Goal: Task Accomplishment & Management: Manage account settings

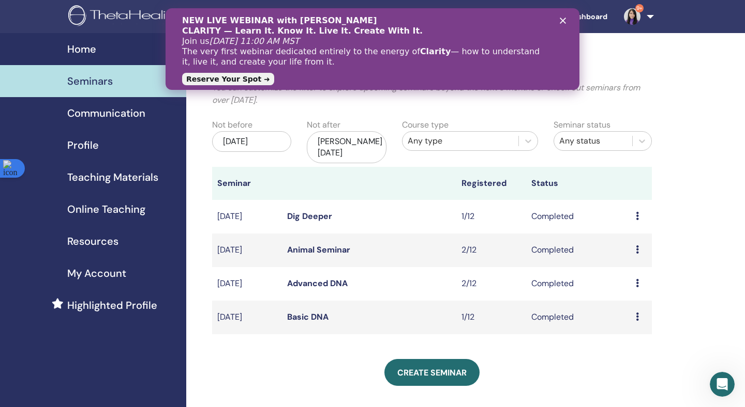
drag, startPoint x: 715, startPoint y: 90, endPoint x: 711, endPoint y: 73, distance: 17.1
click at [715, 90] on div "My Seminars You can customize the filter to explore upcoming seminars beyond th…" at bounding box center [465, 324] width 558 height 583
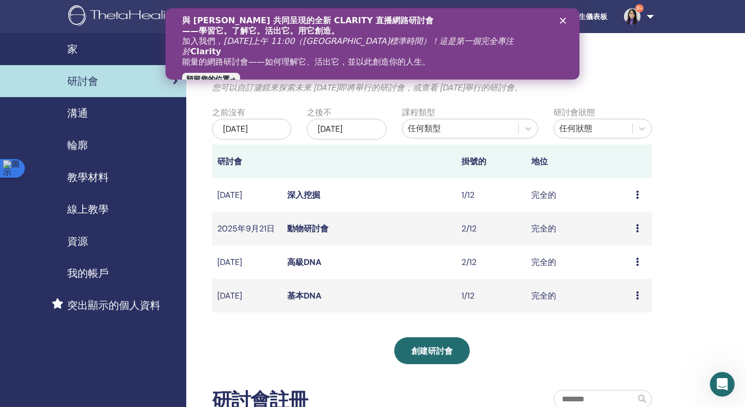
click at [564, 21] on icon "關閉" at bounding box center [562, 21] width 6 height 6
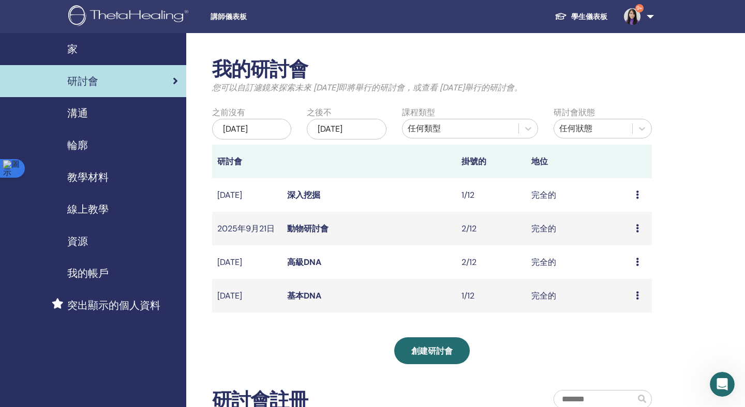
click at [81, 267] on font "我的帳戶" at bounding box center [87, 273] width 41 height 13
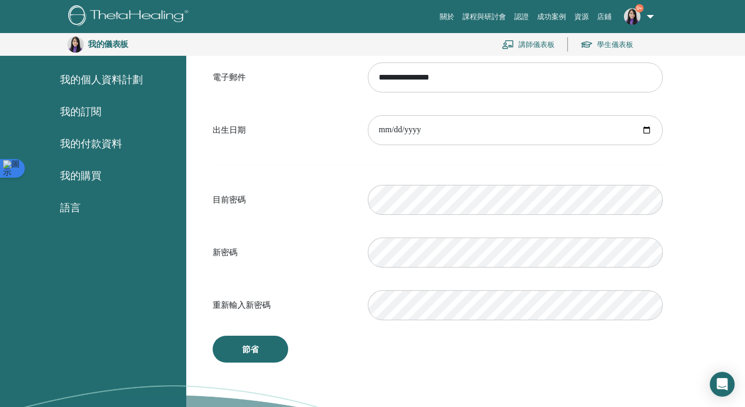
scroll to position [182, 0]
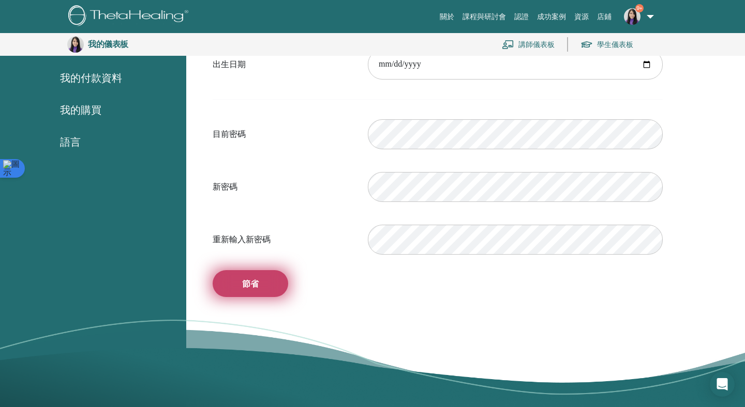
click at [255, 287] on font "節省" at bounding box center [250, 284] width 17 height 11
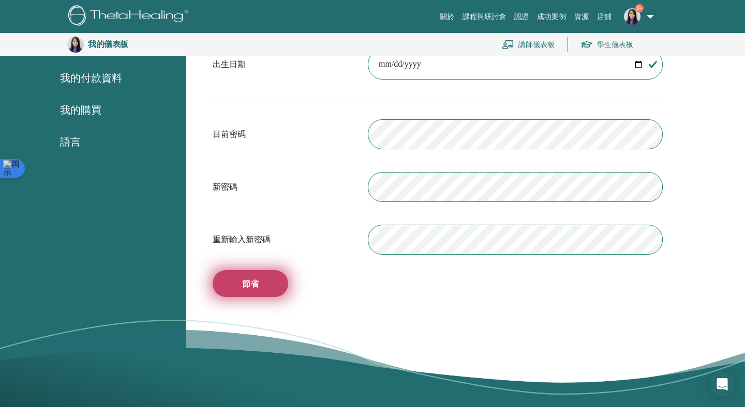
click at [272, 281] on button "節省" at bounding box center [250, 283] width 75 height 27
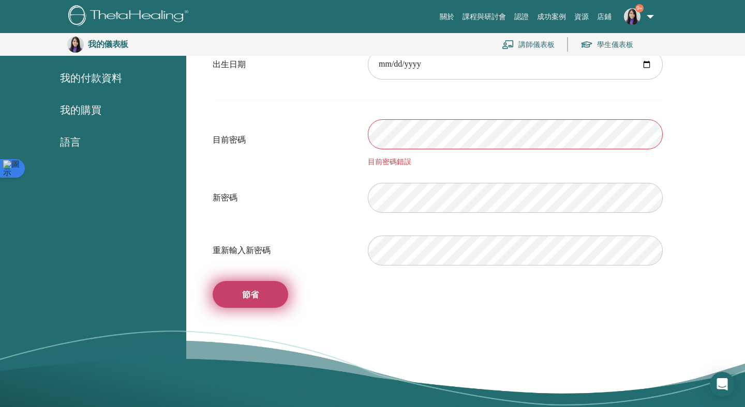
click at [231, 300] on button "節省" at bounding box center [250, 294] width 75 height 27
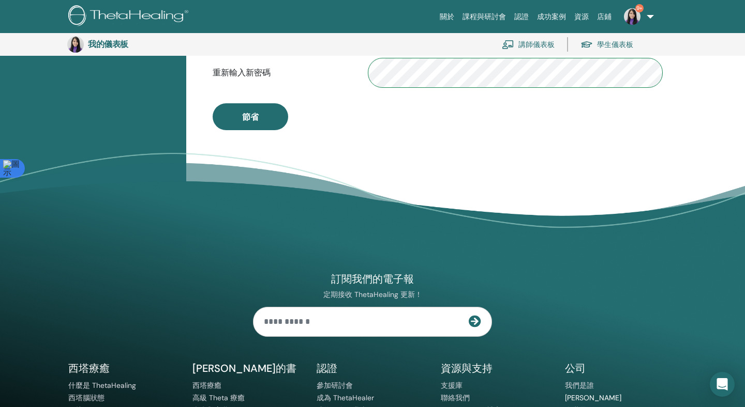
scroll to position [114, 0]
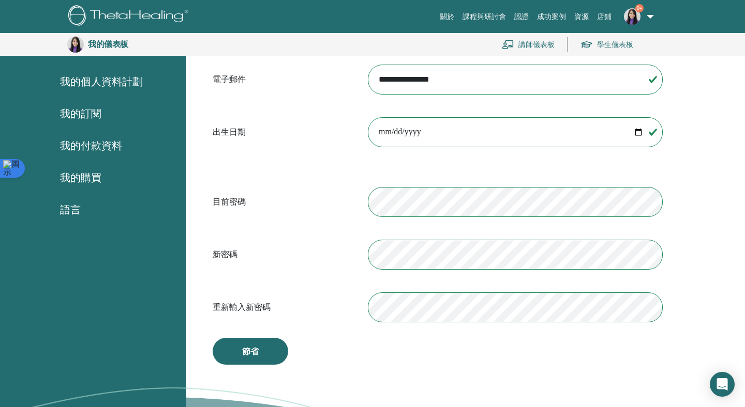
click at [73, 150] on font "我的付款資料" at bounding box center [91, 145] width 62 height 13
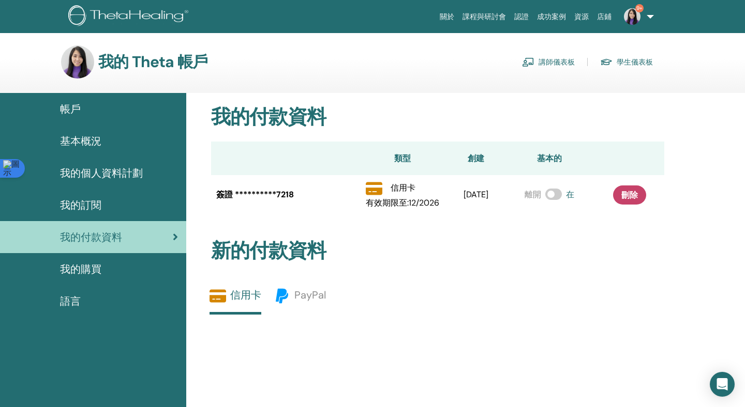
click at [113, 180] on span "我的個人資料計劃" at bounding box center [101, 173] width 83 height 16
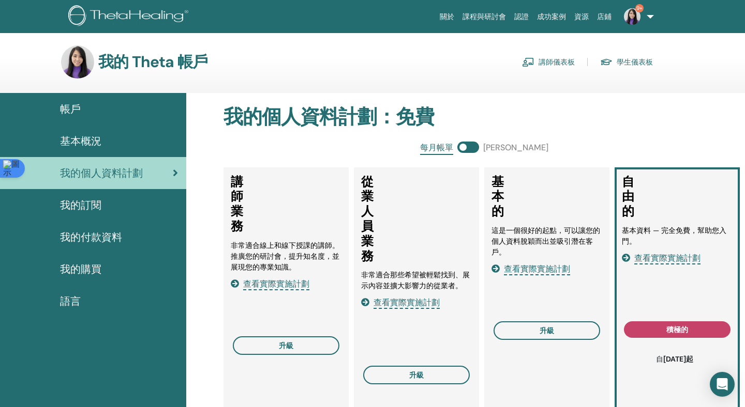
click at [66, 109] on font "帳戶" at bounding box center [70, 108] width 21 height 13
